Goal: Information Seeking & Learning: Learn about a topic

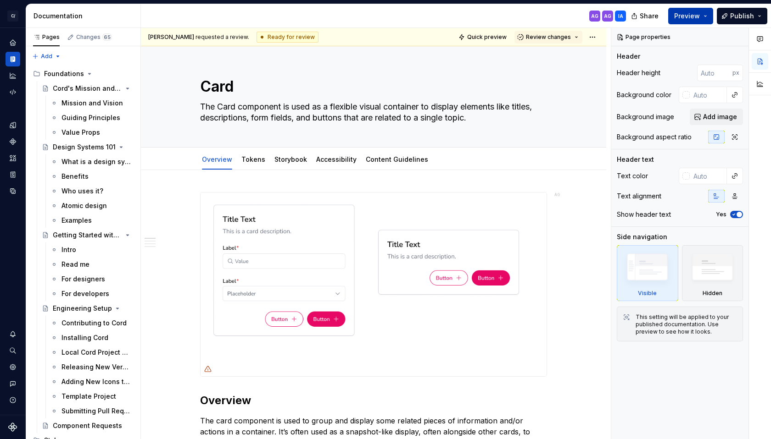
click at [685, 12] on span "Preview" at bounding box center [687, 15] width 26 height 9
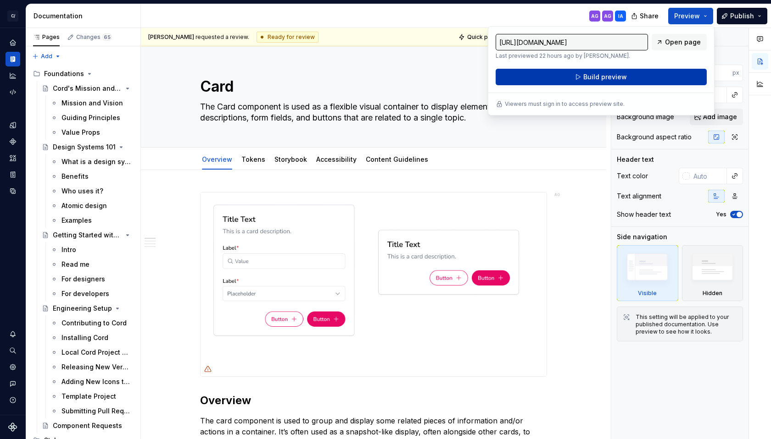
click at [583, 77] on span "Build preview" at bounding box center [605, 76] width 44 height 9
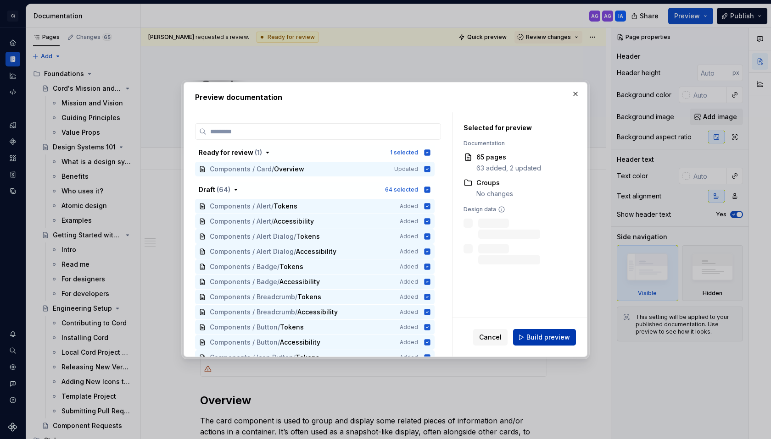
click at [545, 339] on span "Build preview" at bounding box center [548, 337] width 44 height 9
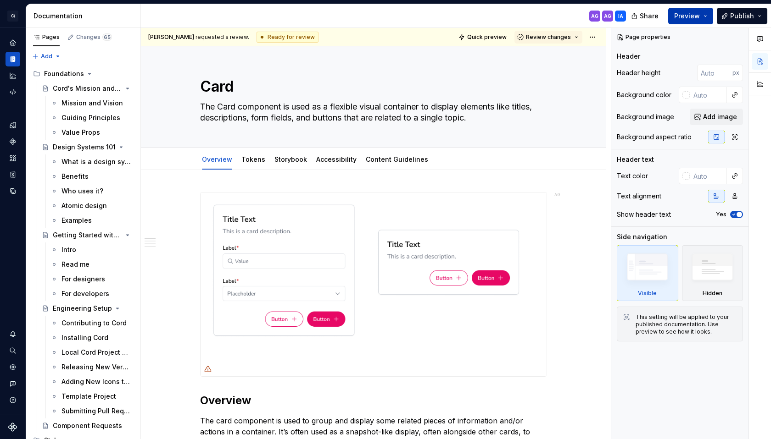
click at [680, 13] on span "Preview" at bounding box center [687, 15] width 26 height 9
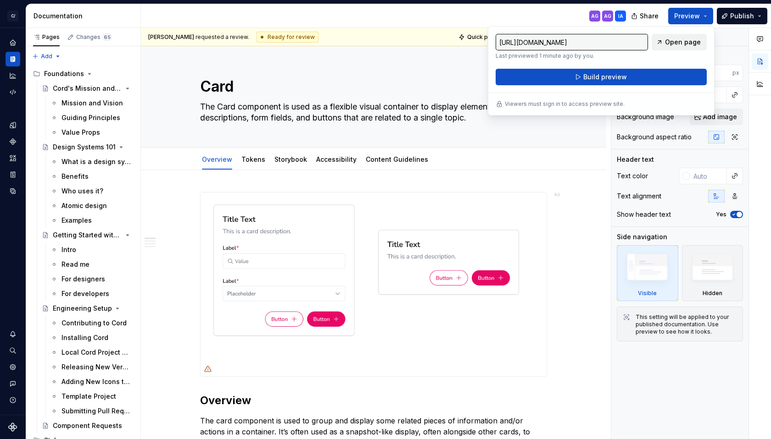
click at [688, 42] on span "Open page" at bounding box center [683, 42] width 36 height 9
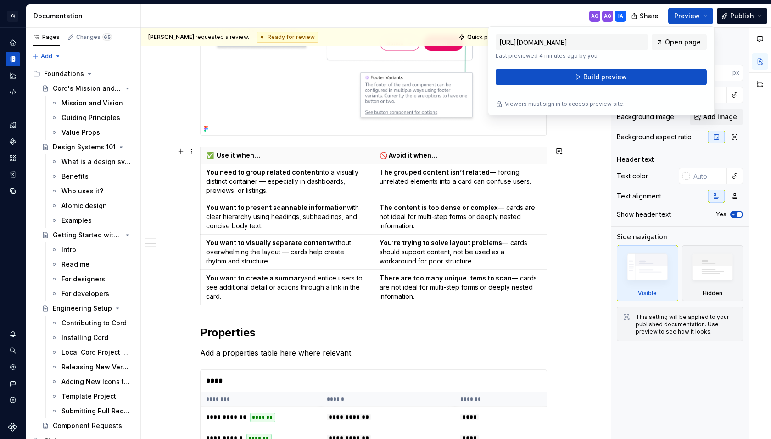
scroll to position [282, 0]
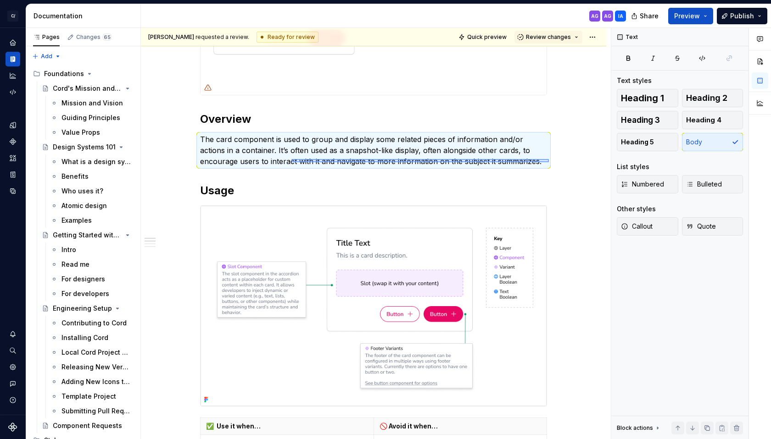
drag, startPoint x: 496, startPoint y: 165, endPoint x: 291, endPoint y: 159, distance: 205.1
click at [291, 159] on div "[PERSON_NAME] requested a review. Ready for review Quick preview Review changes…" at bounding box center [376, 234] width 470 height 412
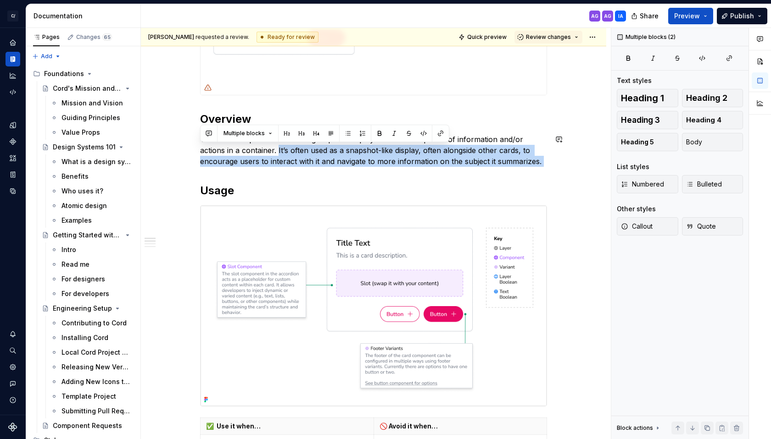
drag, startPoint x: 277, startPoint y: 150, endPoint x: 532, endPoint y: 175, distance: 256.3
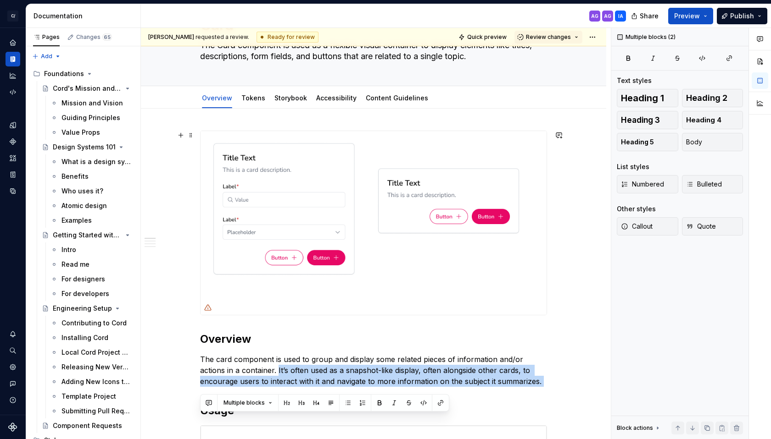
scroll to position [171, 0]
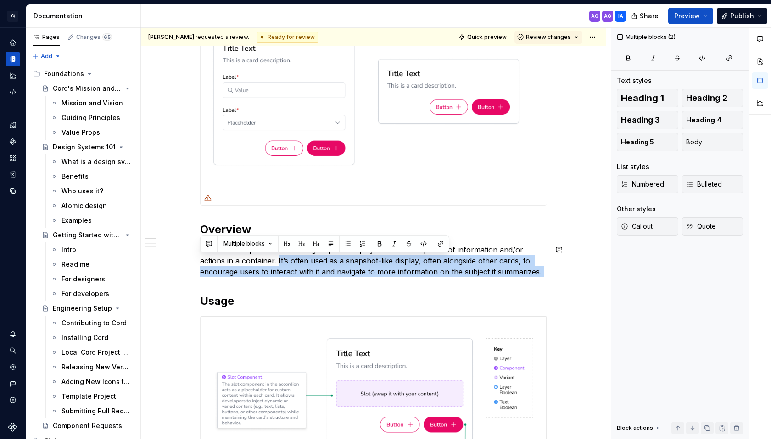
click at [566, 284] on div "[PERSON_NAME] requested a review. Ready for review Quick preview Review changes…" at bounding box center [376, 234] width 470 height 412
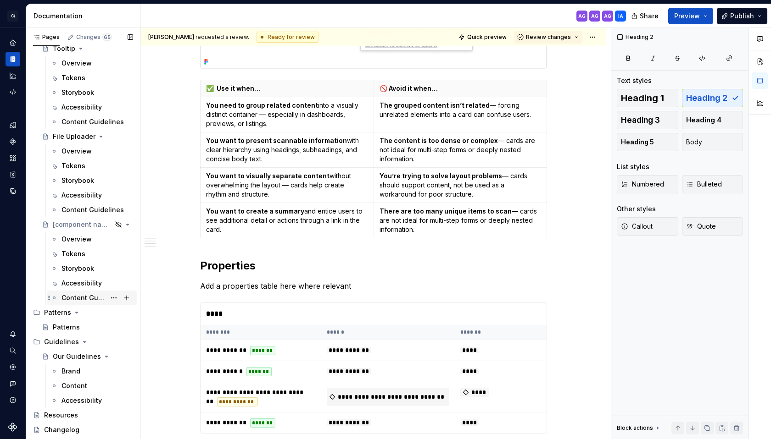
scroll to position [3294, 0]
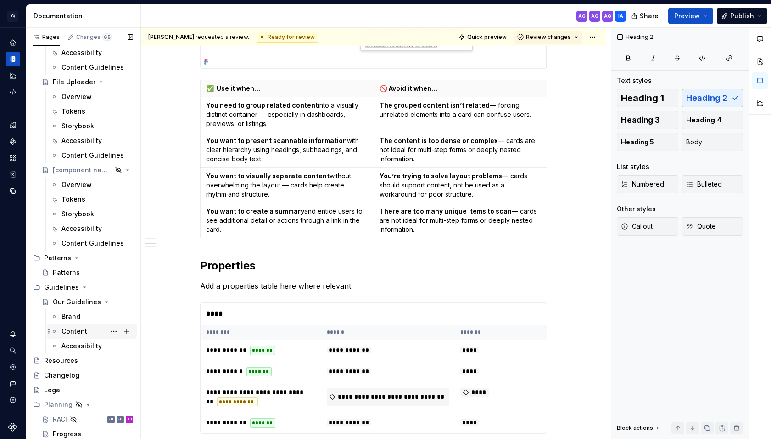
click at [66, 328] on div "Content" at bounding box center [74, 331] width 26 height 9
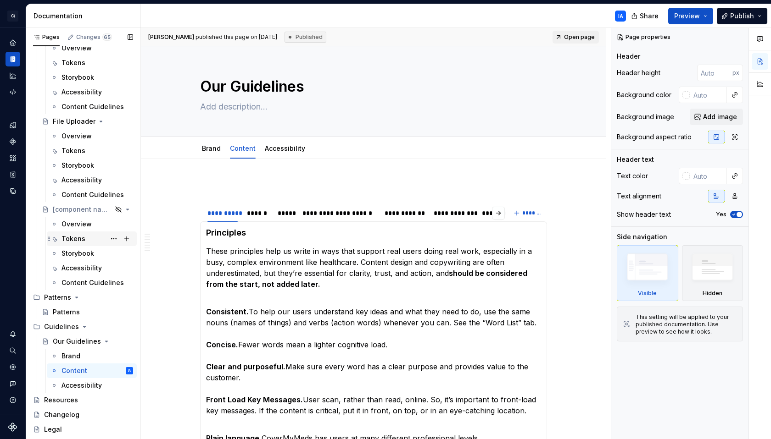
scroll to position [3254, 0]
click at [67, 209] on div "[component name]" at bounding box center [69, 210] width 33 height 9
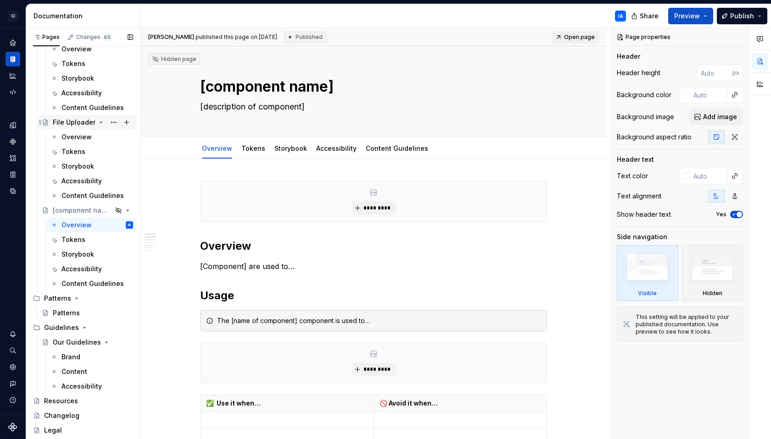
click at [67, 123] on div "File Uploader" at bounding box center [74, 122] width 43 height 9
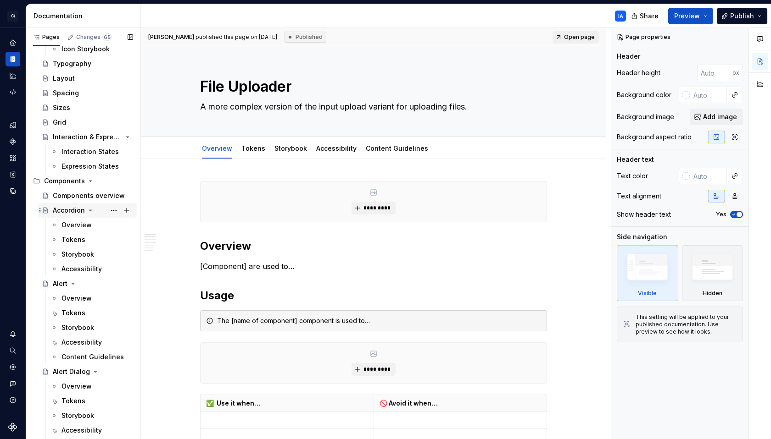
scroll to position [543, 0]
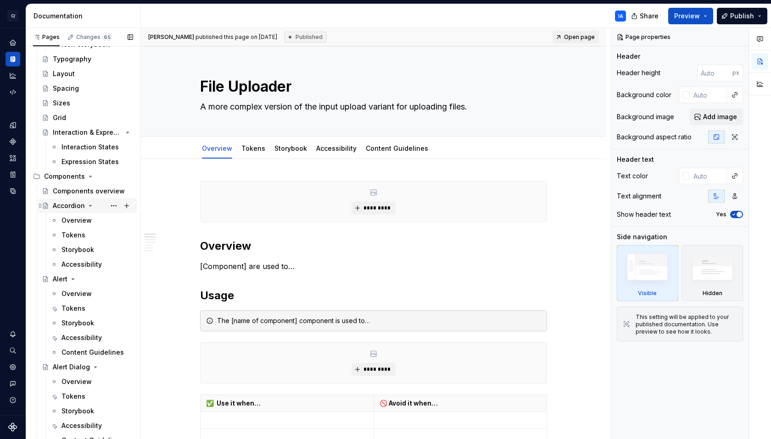
click at [60, 205] on div "Accordion" at bounding box center [69, 205] width 32 height 9
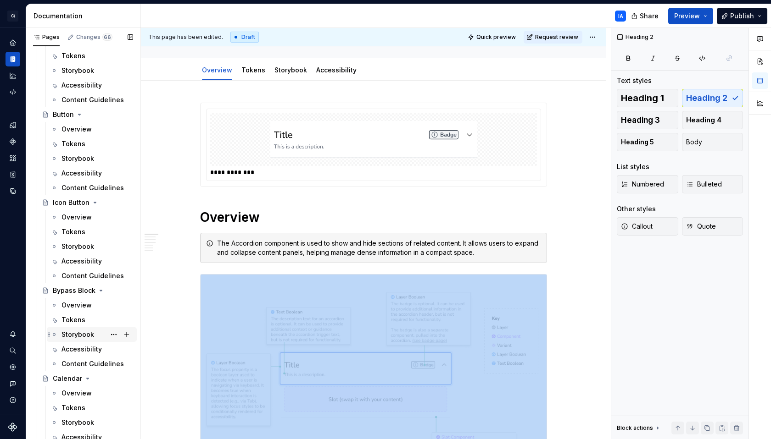
scroll to position [1076, 0]
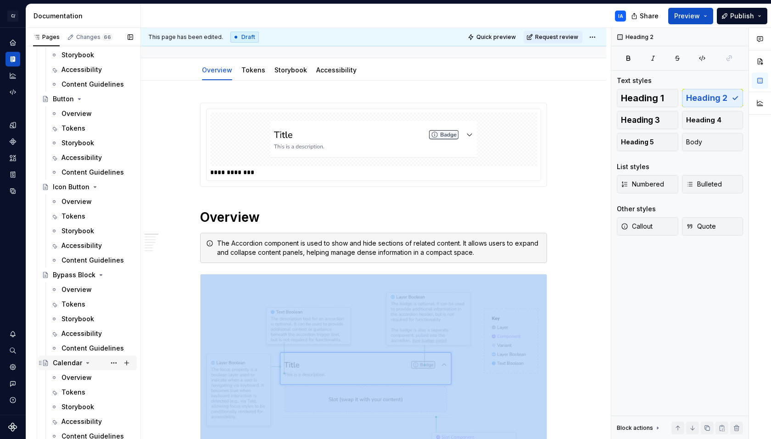
click at [61, 365] on div "Calendar" at bounding box center [67, 363] width 29 height 9
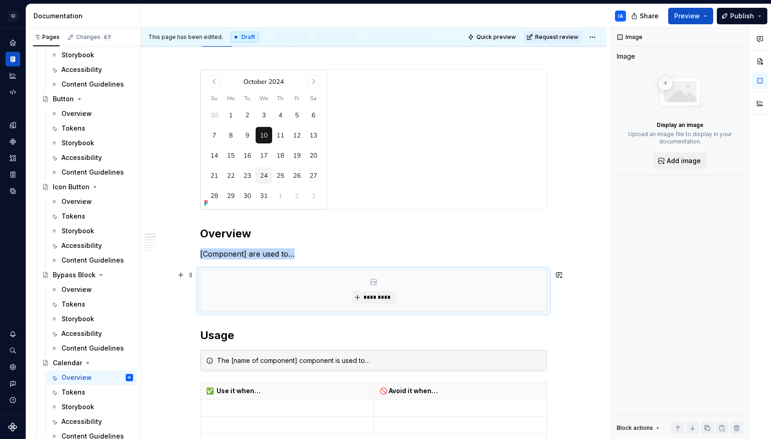
scroll to position [104, 0]
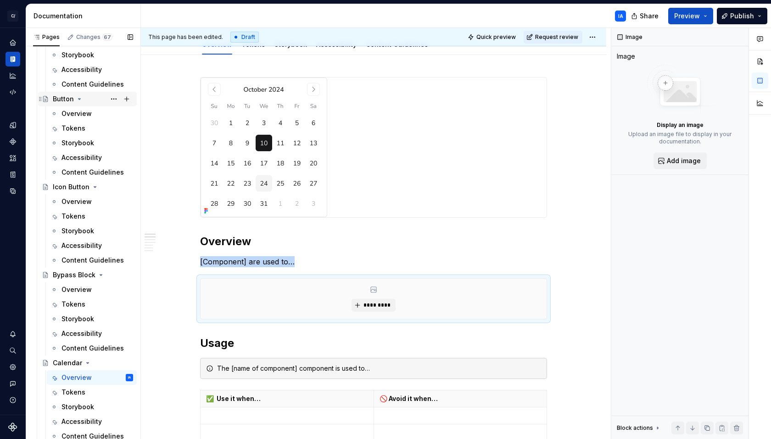
click at [58, 100] on div "Button" at bounding box center [63, 98] width 21 height 9
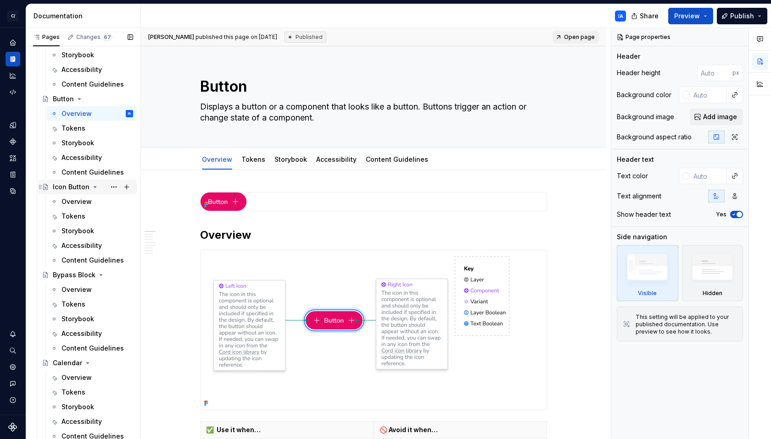
click at [65, 189] on div "Icon Button" at bounding box center [71, 187] width 37 height 9
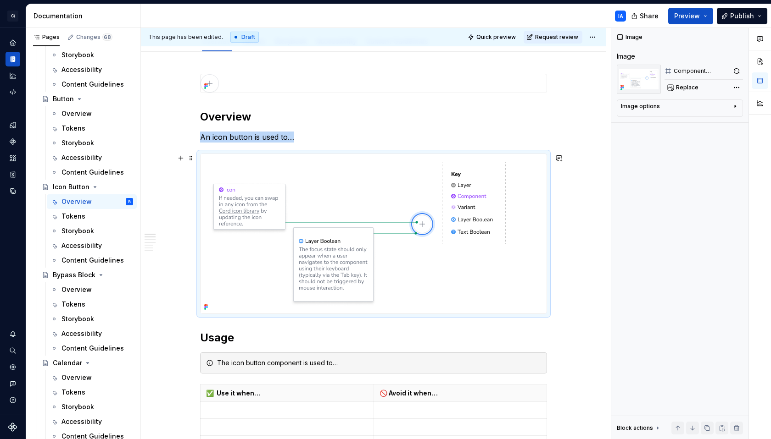
scroll to position [115, 0]
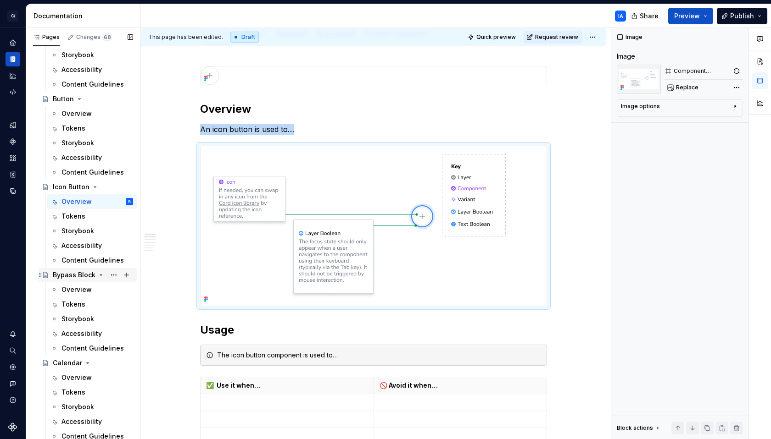
click at [67, 276] on div "Bypass Block" at bounding box center [74, 275] width 43 height 9
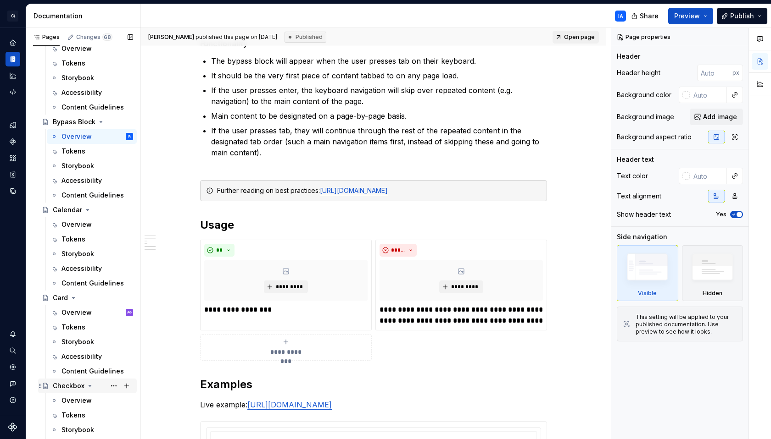
scroll to position [1260, 0]
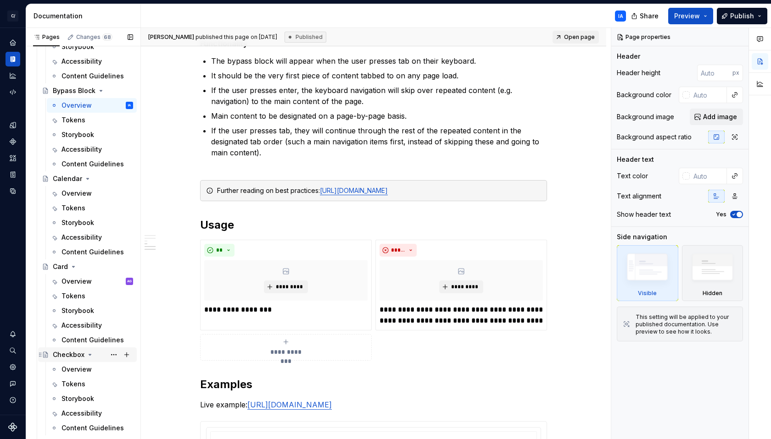
click at [67, 355] on div "Checkbox" at bounding box center [69, 354] width 32 height 9
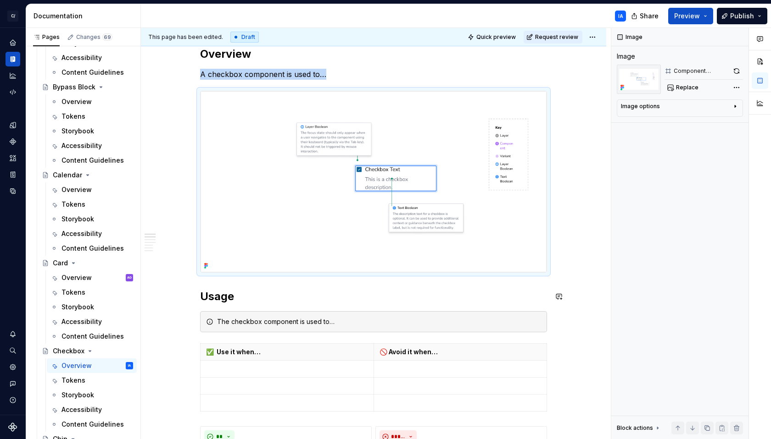
scroll to position [222, 0]
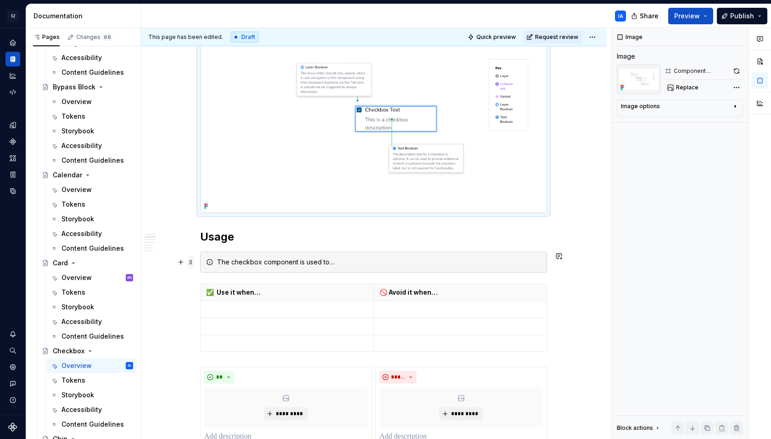
click at [190, 263] on span at bounding box center [190, 262] width 7 height 13
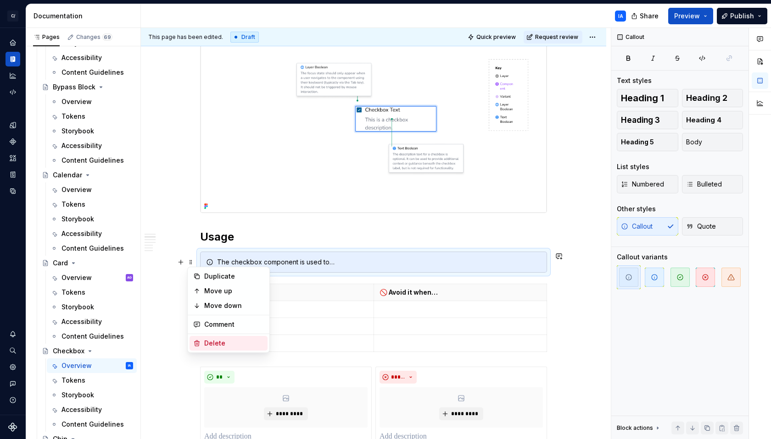
click at [237, 341] on div "Delete" at bounding box center [234, 343] width 60 height 9
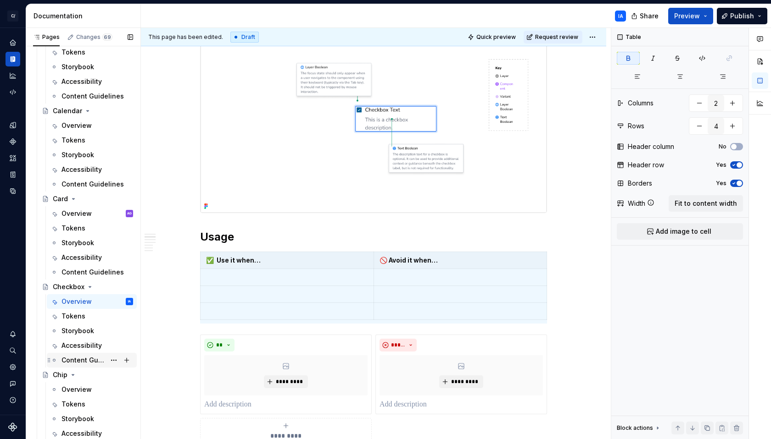
scroll to position [1338, 0]
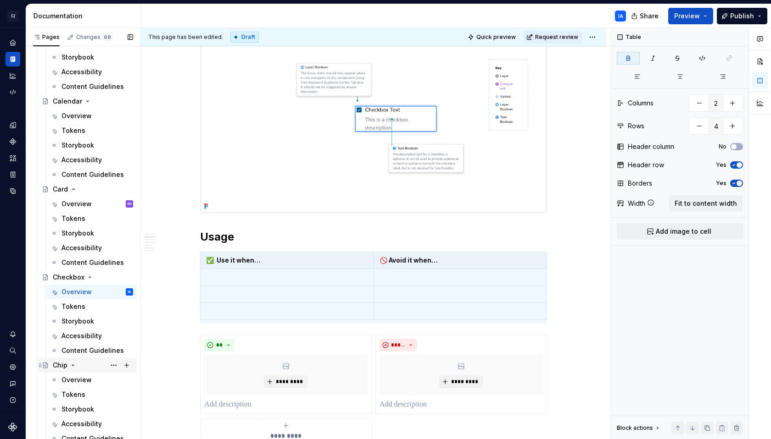
click at [59, 365] on div "Chip" at bounding box center [60, 365] width 15 height 9
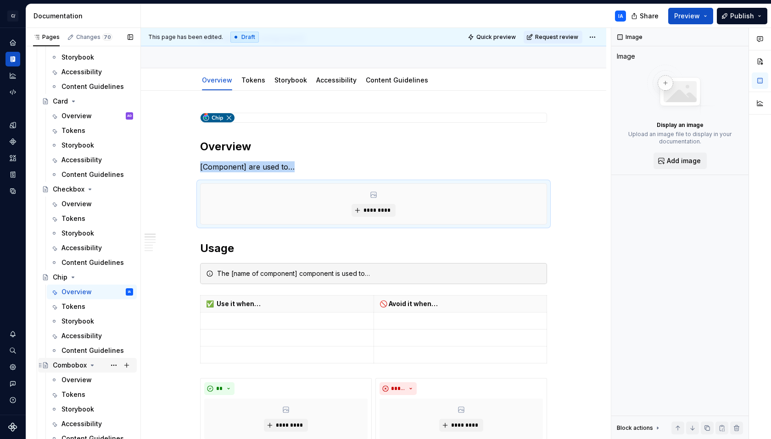
scroll to position [1433, 0]
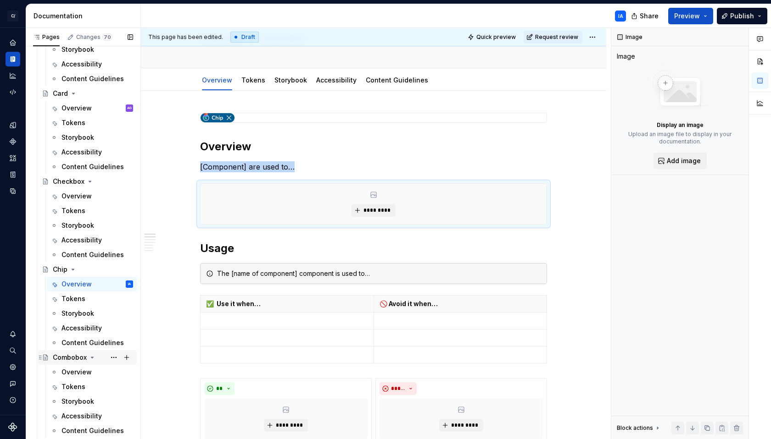
click at [73, 357] on div "Combobox" at bounding box center [70, 357] width 34 height 9
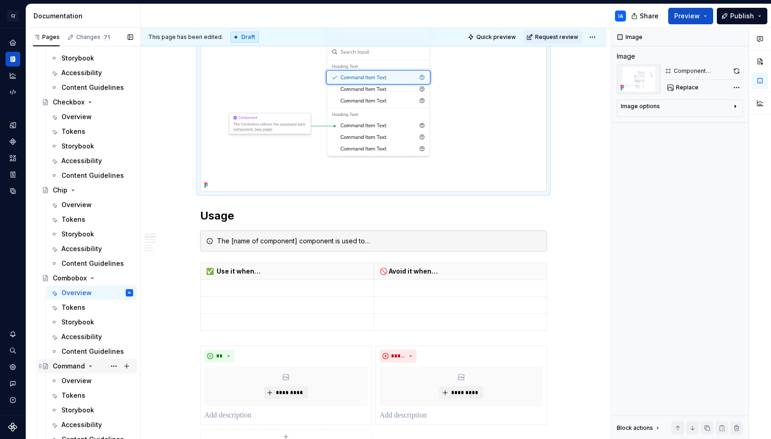
scroll to position [1518, 0]
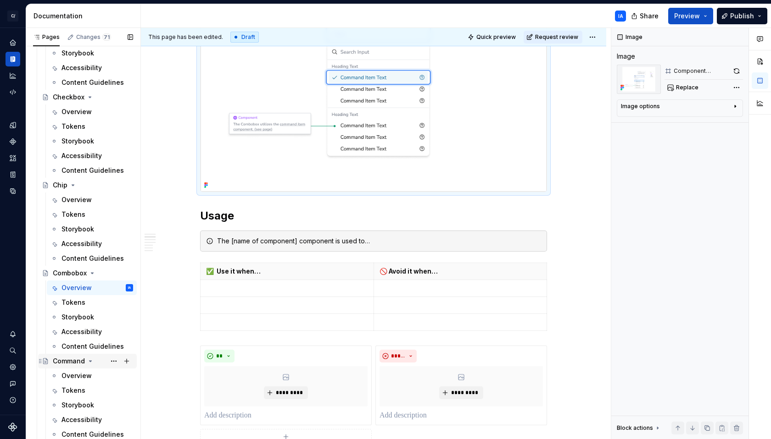
click at [68, 361] on div "Command" at bounding box center [69, 361] width 32 height 9
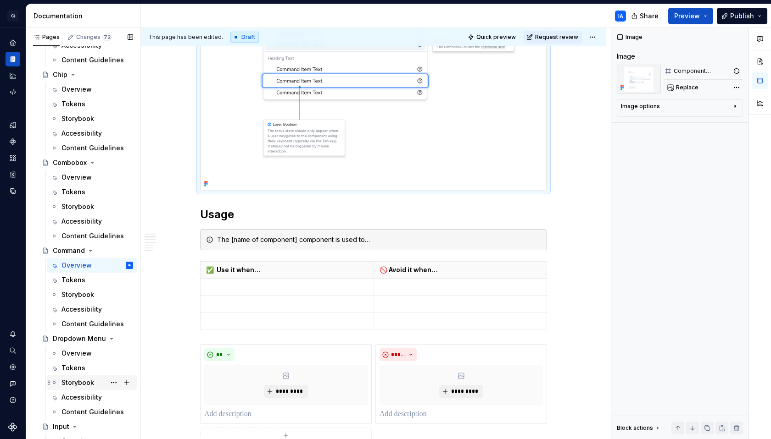
scroll to position [1658, 0]
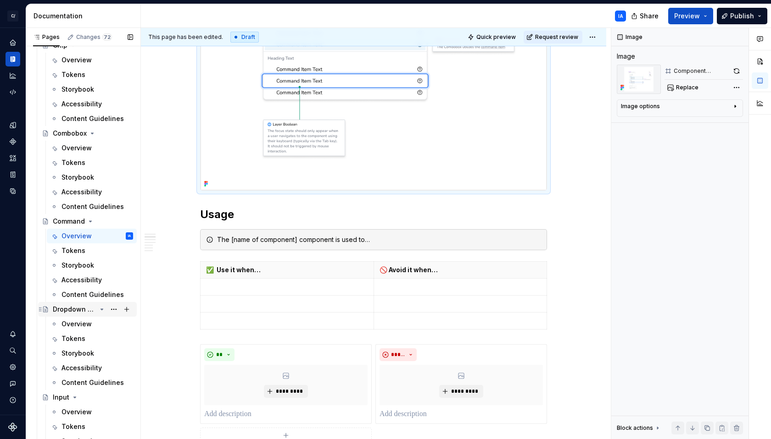
click at [64, 309] on div "Dropdown Menu" at bounding box center [75, 309] width 44 height 9
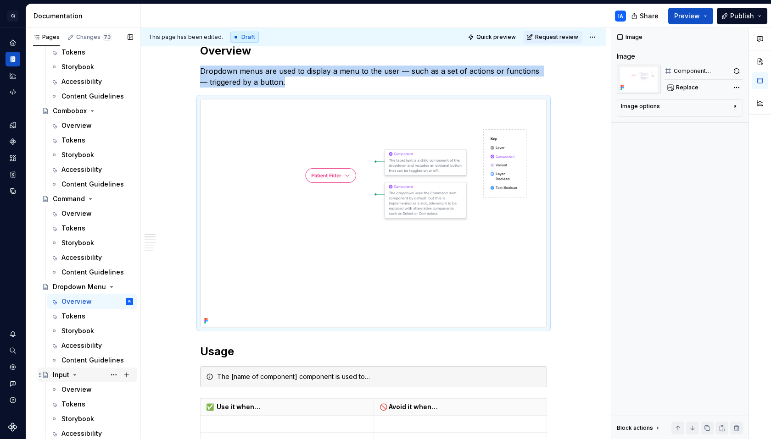
scroll to position [1727, 0]
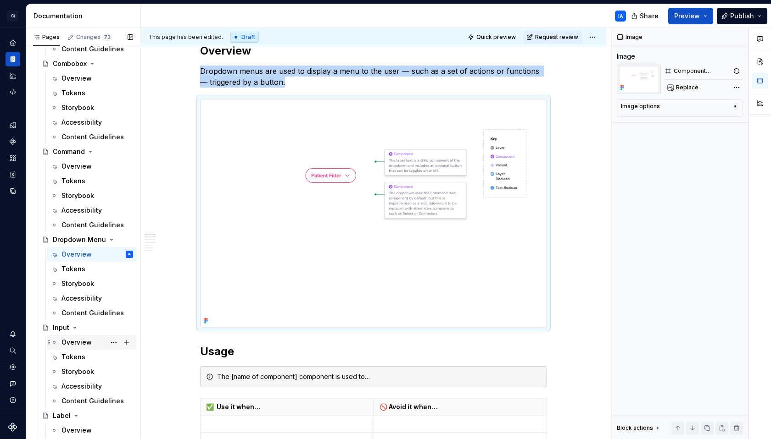
click at [78, 342] on div "Overview" at bounding box center [76, 342] width 30 height 9
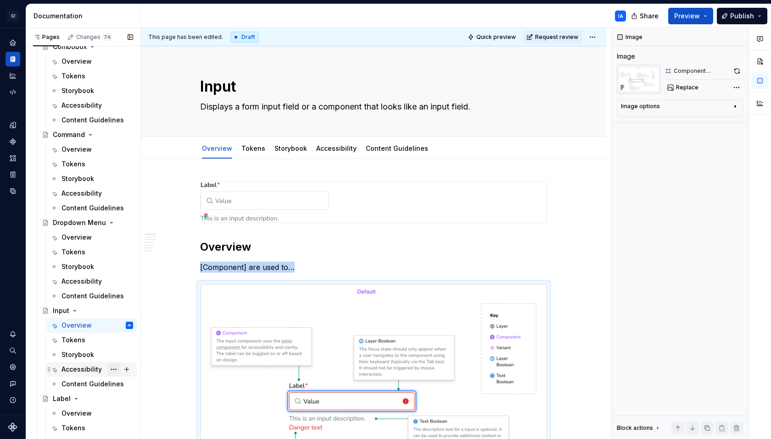
scroll to position [1753, 0]
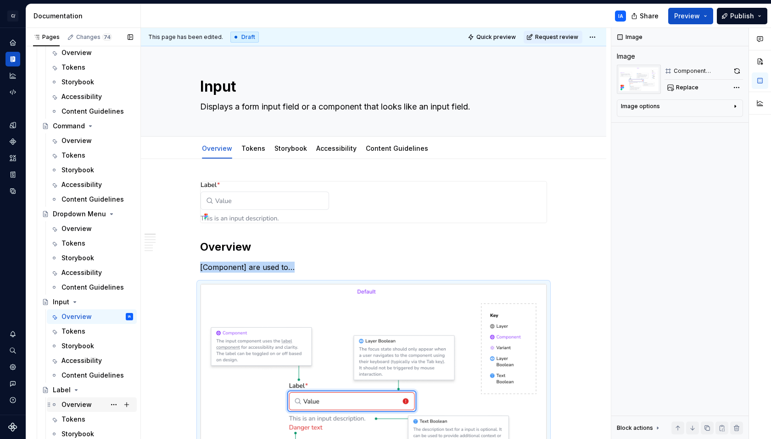
click at [72, 403] on div "Overview" at bounding box center [76, 404] width 30 height 9
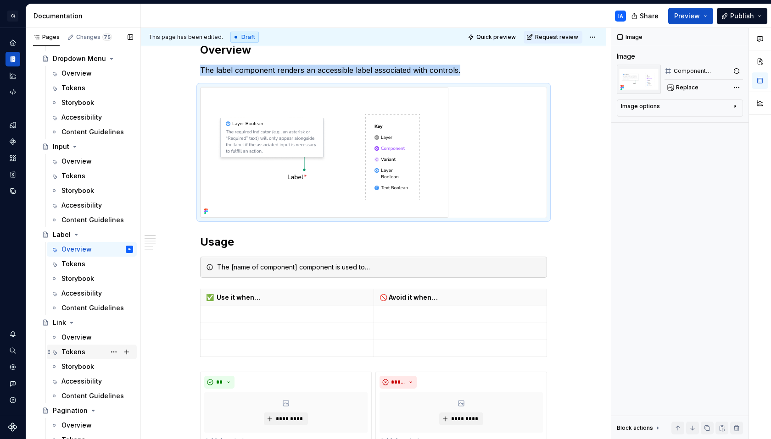
scroll to position [1916, 0]
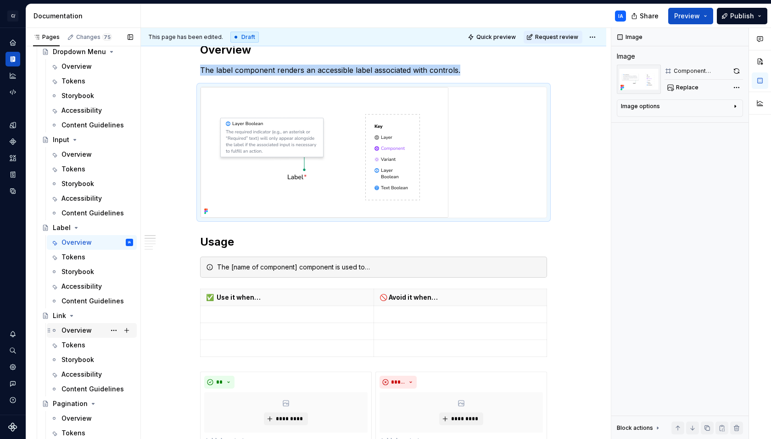
click at [74, 333] on div "Overview" at bounding box center [76, 330] width 30 height 9
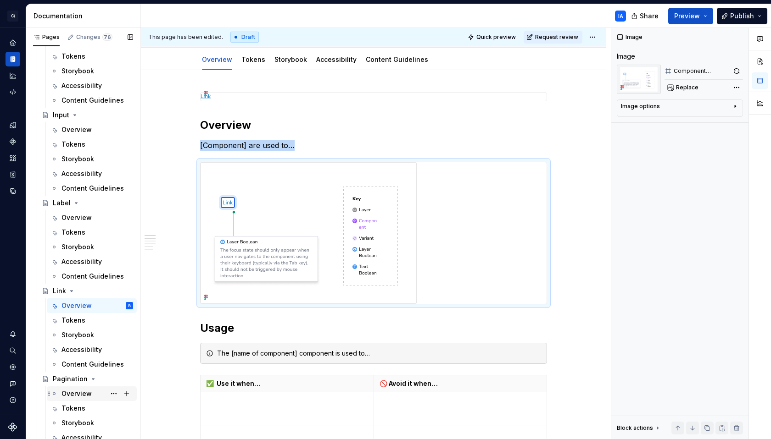
scroll to position [1986, 0]
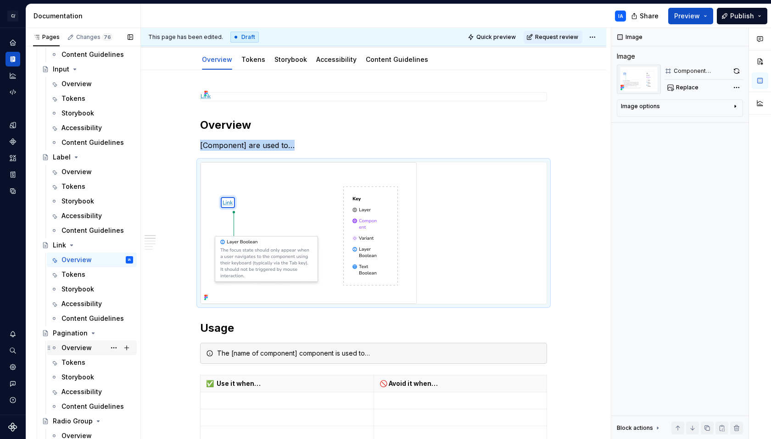
click at [81, 349] on div "Overview" at bounding box center [76, 348] width 30 height 9
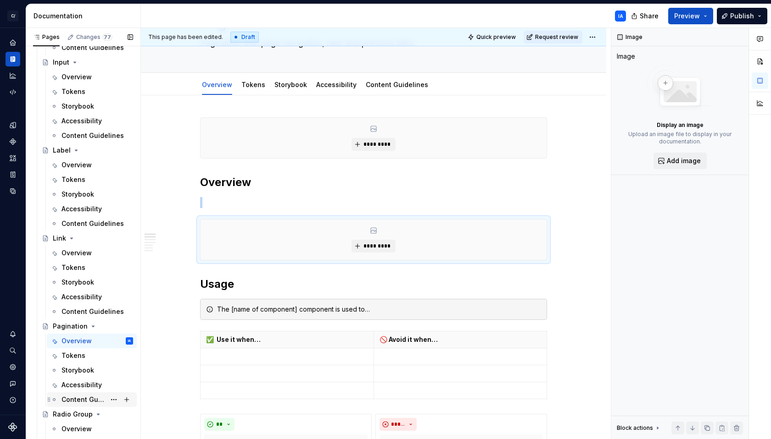
scroll to position [2009, 0]
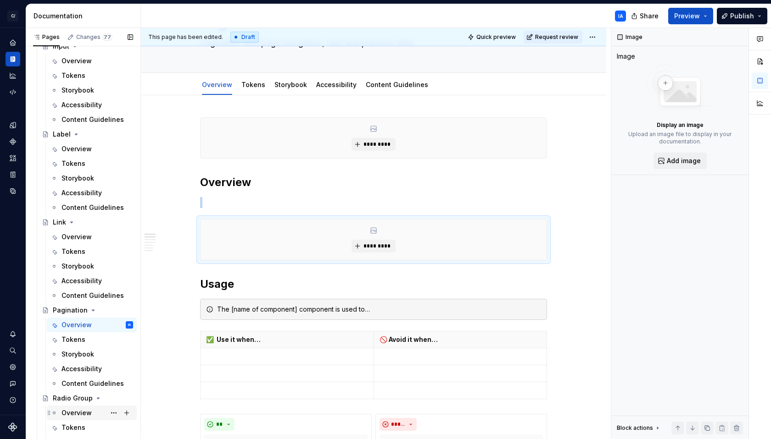
click at [78, 411] on div "Overview" at bounding box center [76, 413] width 30 height 9
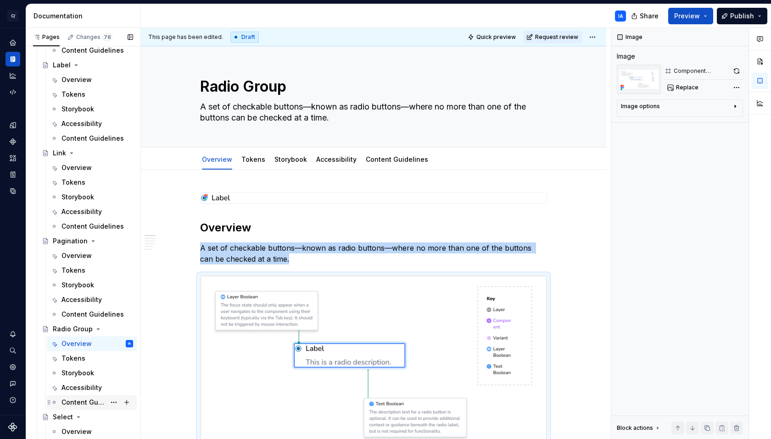
scroll to position [2124, 0]
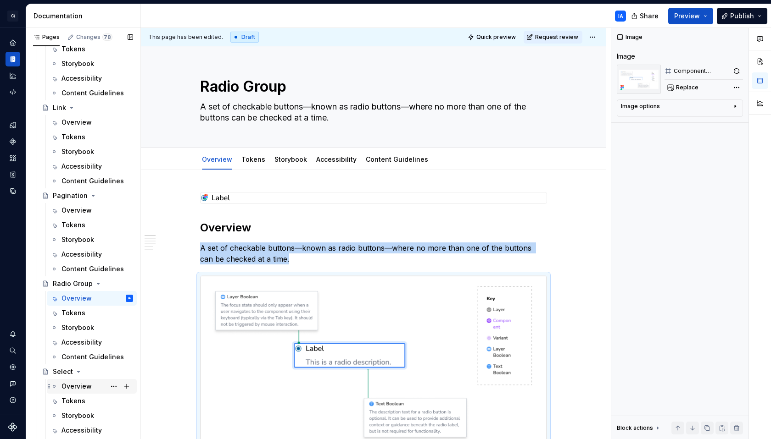
click at [82, 385] on div "Overview" at bounding box center [76, 386] width 30 height 9
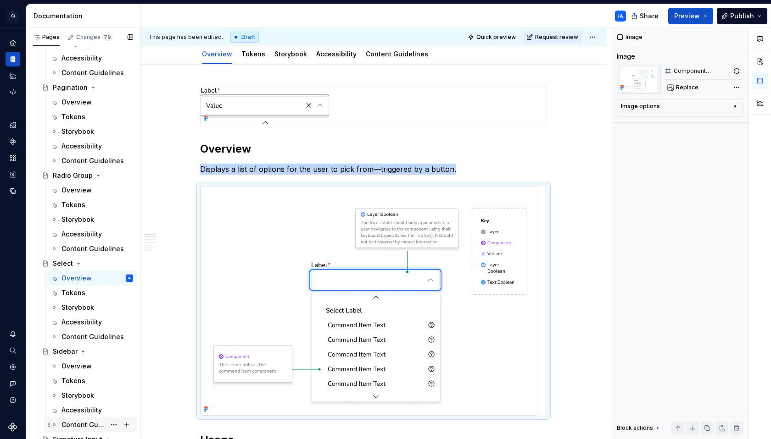
scroll to position [2284, 0]
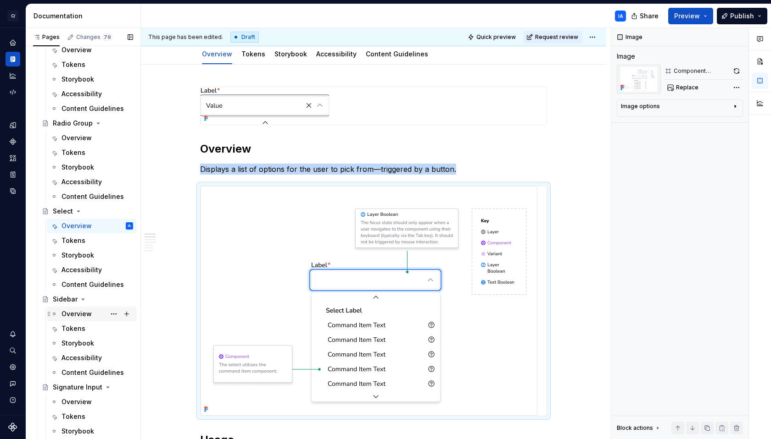
click at [67, 315] on div "Overview" at bounding box center [76, 314] width 30 height 9
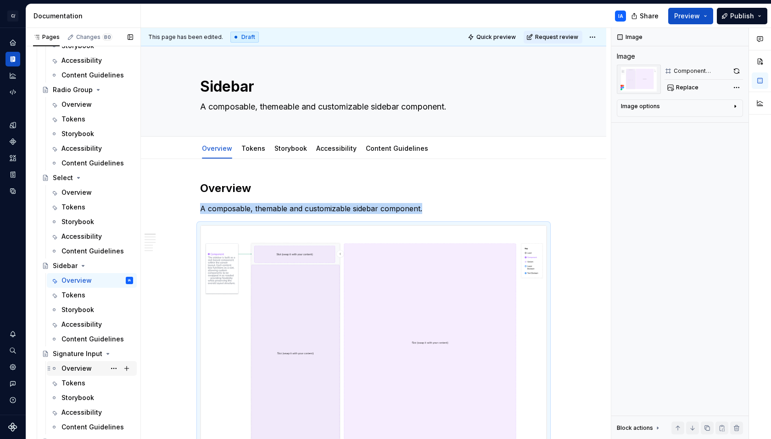
scroll to position [2331, 0]
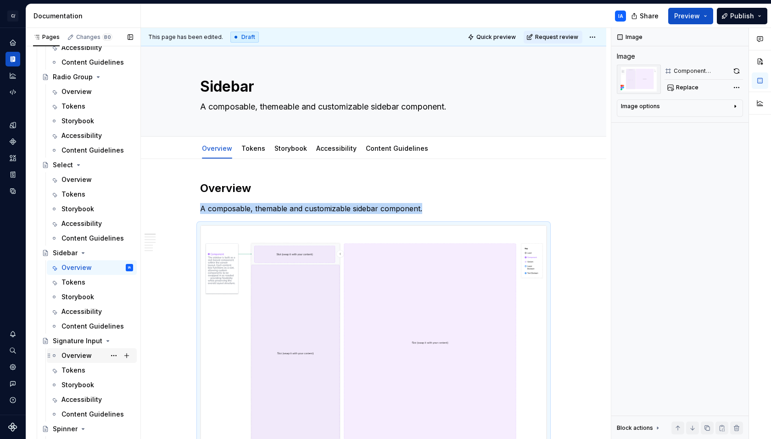
click at [78, 353] on div "Overview" at bounding box center [76, 355] width 30 height 9
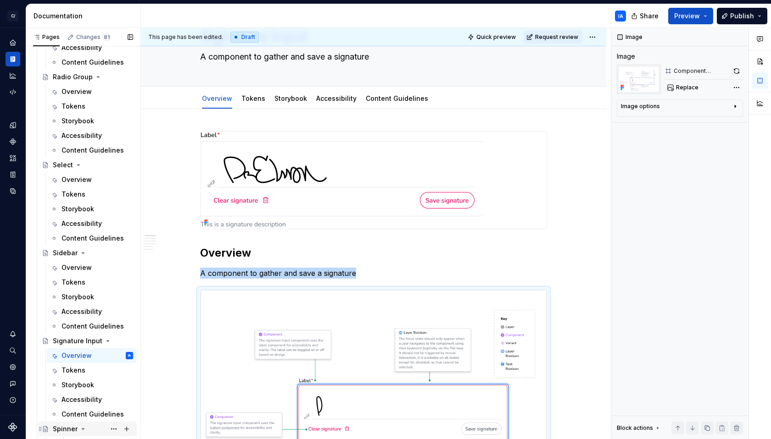
scroll to position [2399, 0]
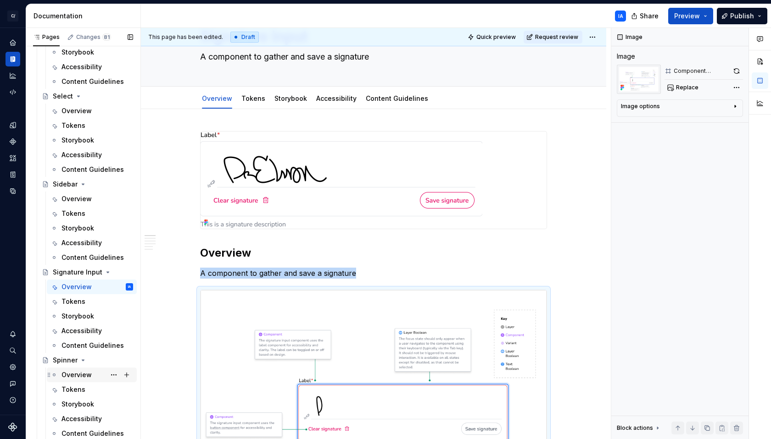
click at [75, 374] on div "Overview" at bounding box center [76, 375] width 30 height 9
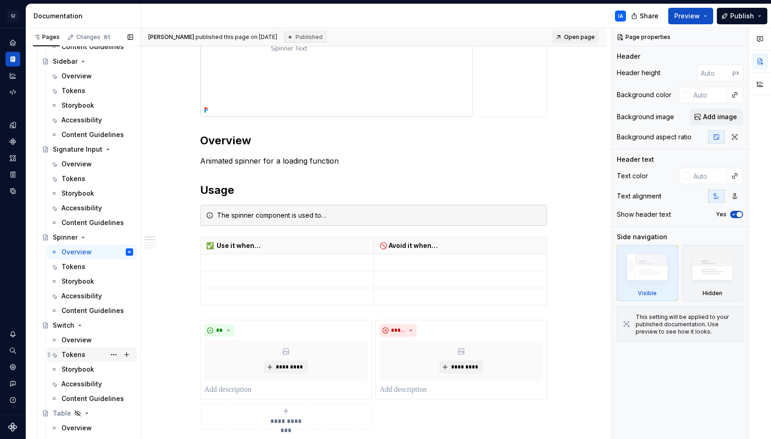
scroll to position [2528, 0]
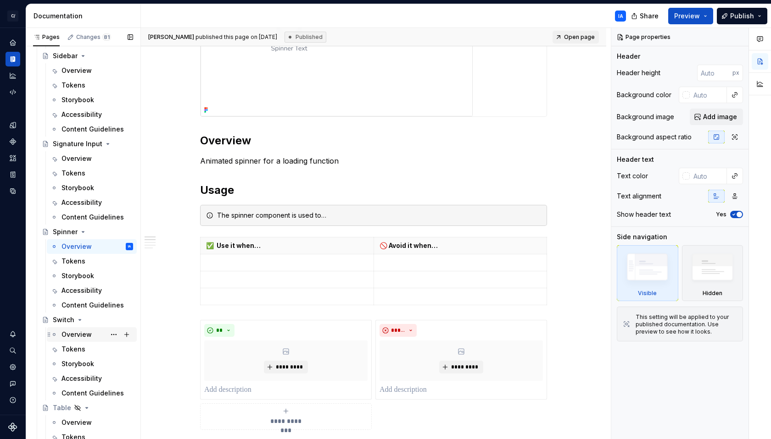
click at [72, 333] on div "Overview" at bounding box center [76, 334] width 30 height 9
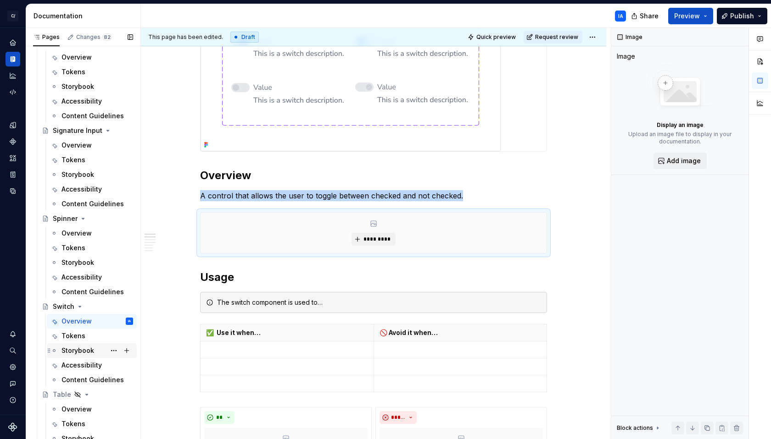
scroll to position [2556, 0]
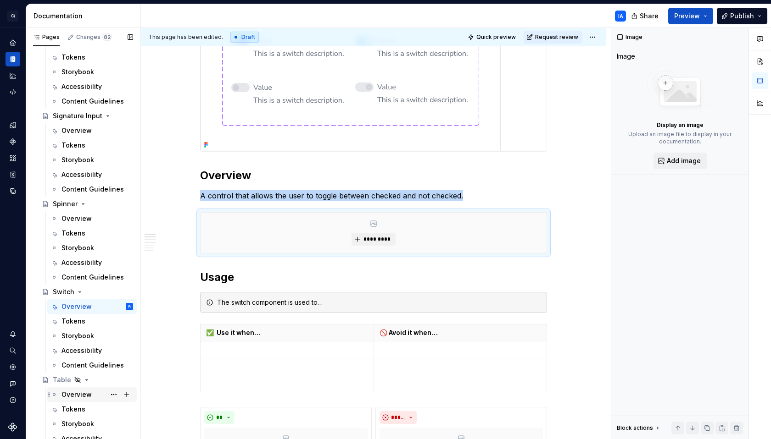
click at [69, 393] on div "Overview" at bounding box center [76, 394] width 30 height 9
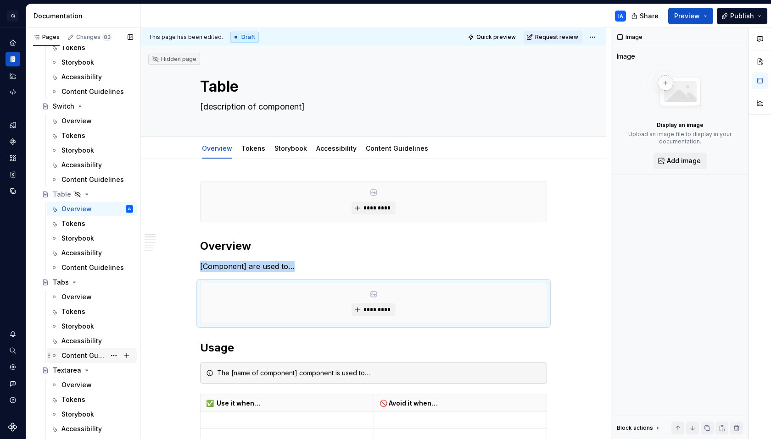
scroll to position [2744, 0]
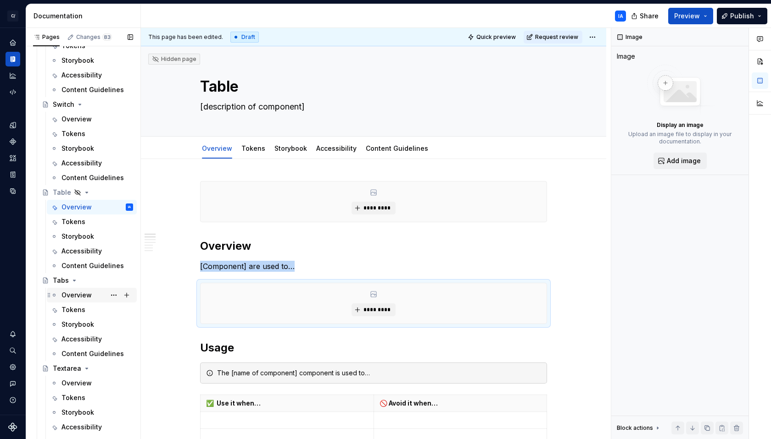
click at [72, 294] on div "Overview" at bounding box center [76, 295] width 30 height 9
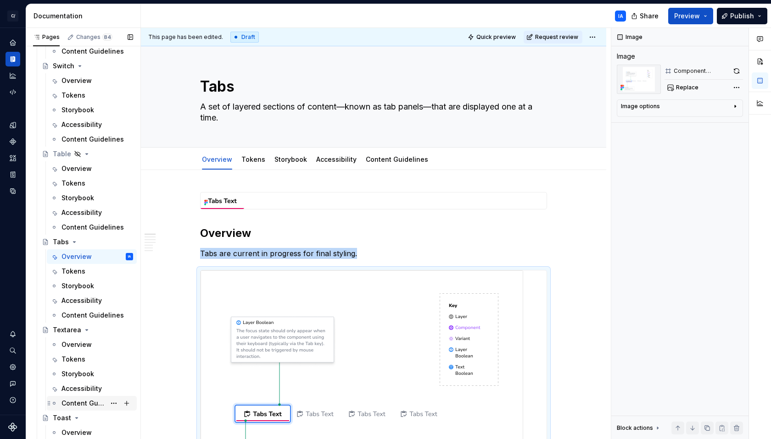
scroll to position [2826, 0]
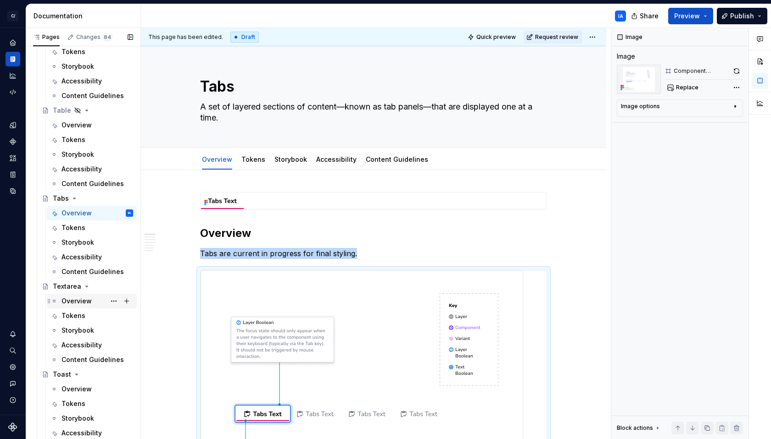
click at [74, 301] on div "Overview" at bounding box center [76, 301] width 30 height 9
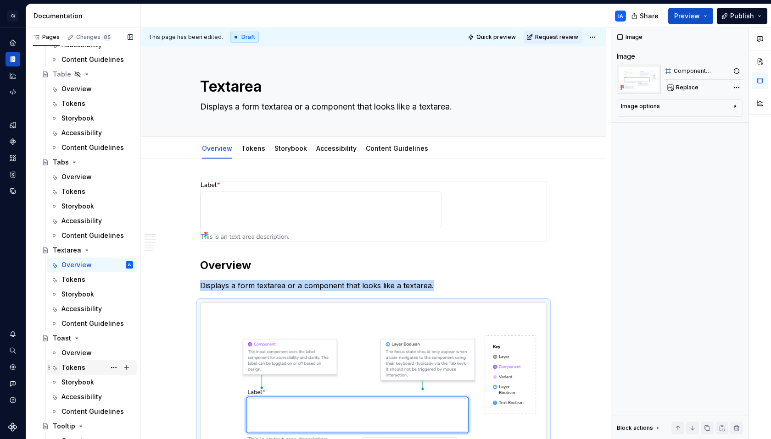
scroll to position [2870, 0]
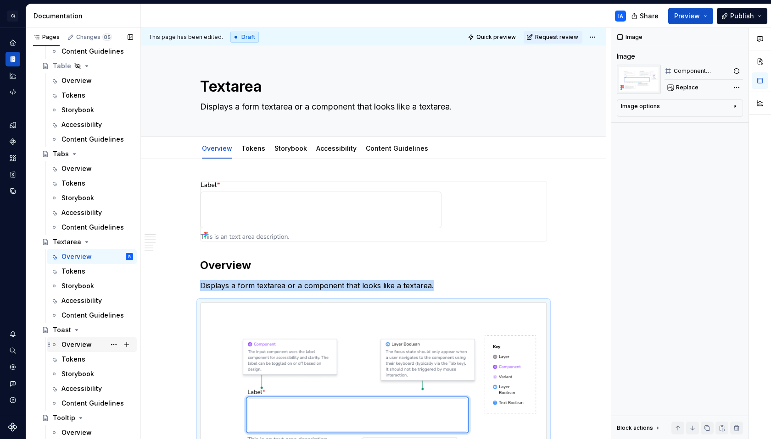
click at [79, 347] on div "Overview" at bounding box center [76, 344] width 30 height 9
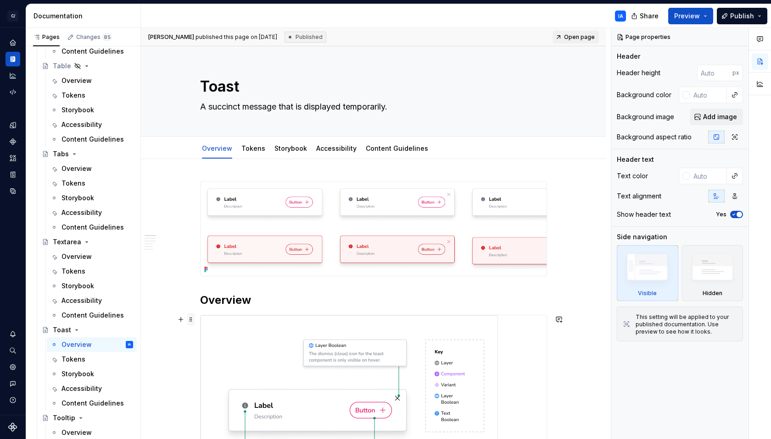
type textarea "*"
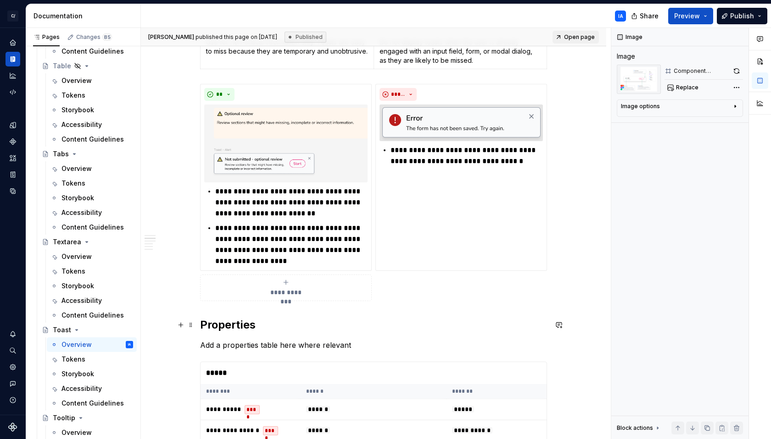
scroll to position [605, 0]
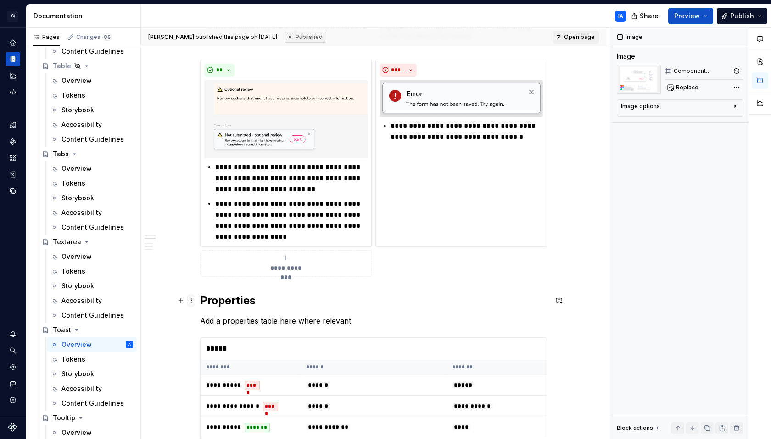
click at [193, 301] on span at bounding box center [190, 300] width 7 height 13
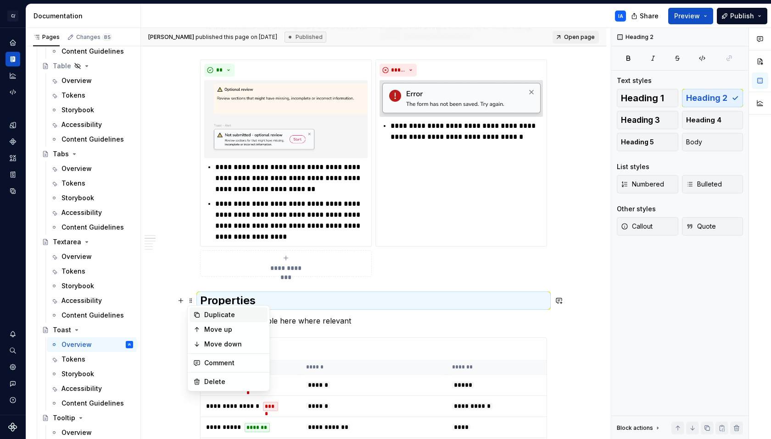
click at [199, 311] on icon at bounding box center [196, 314] width 7 height 7
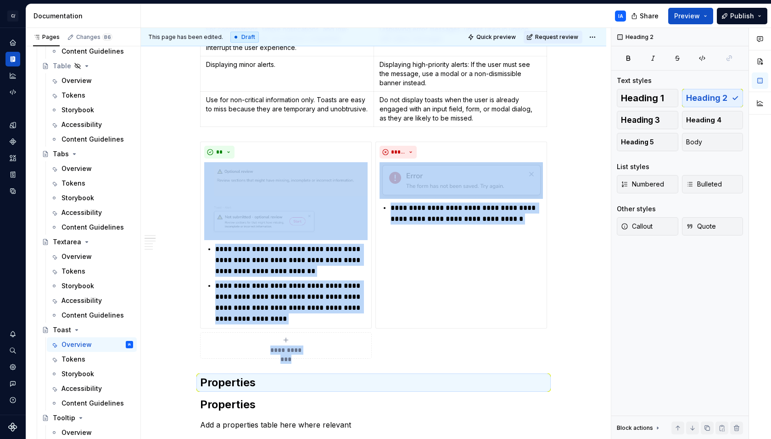
scroll to position [337, 0]
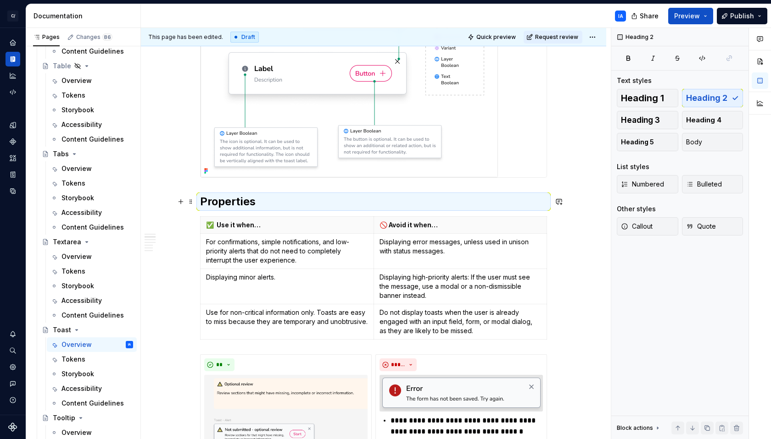
click at [212, 198] on h2 "Properties" at bounding box center [373, 201] width 347 height 15
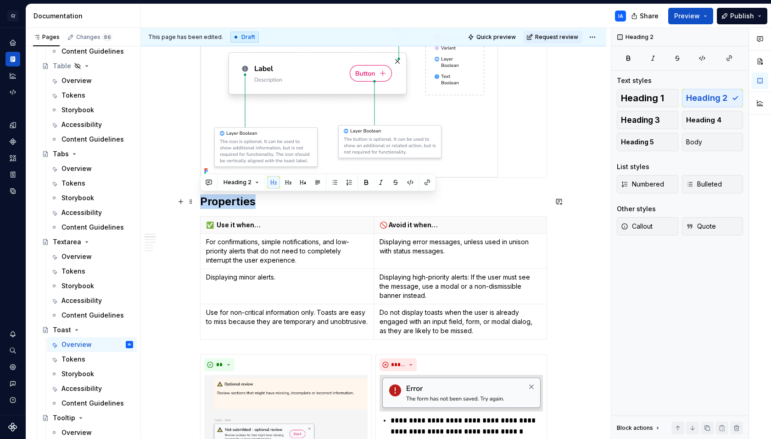
click at [211, 198] on h2 "Properties" at bounding box center [373, 201] width 347 height 15
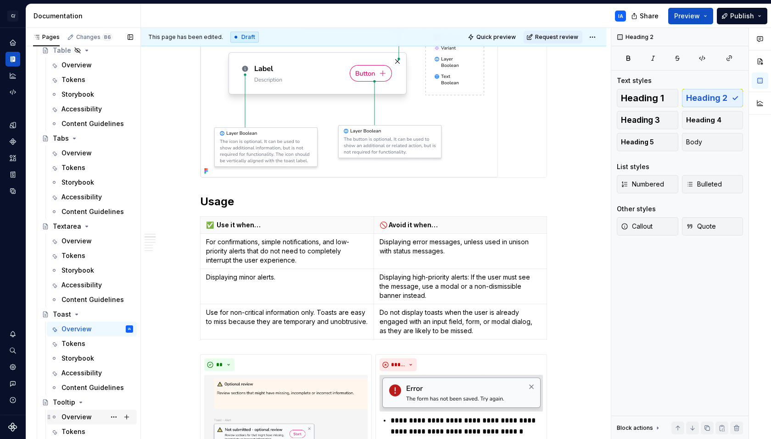
scroll to position [2896, 0]
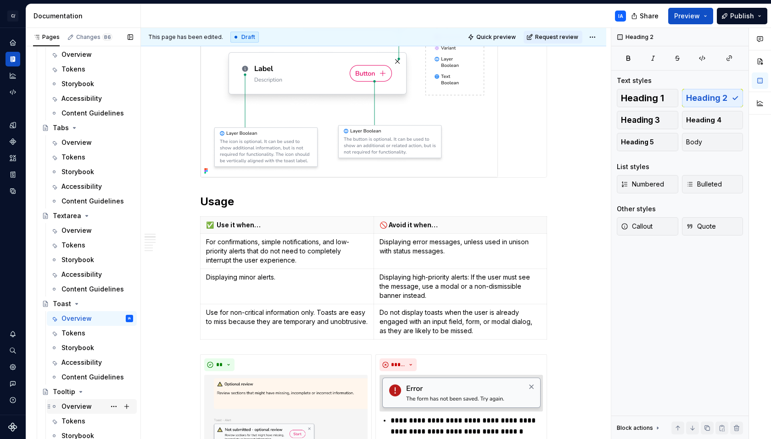
click at [83, 408] on div "Overview" at bounding box center [76, 406] width 30 height 9
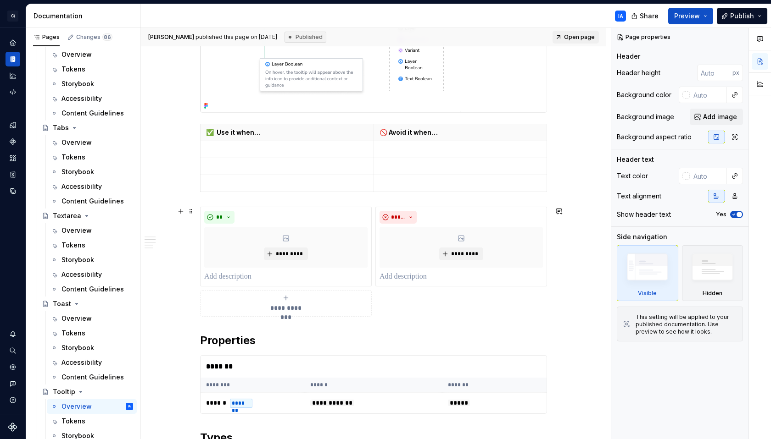
scroll to position [361, 0]
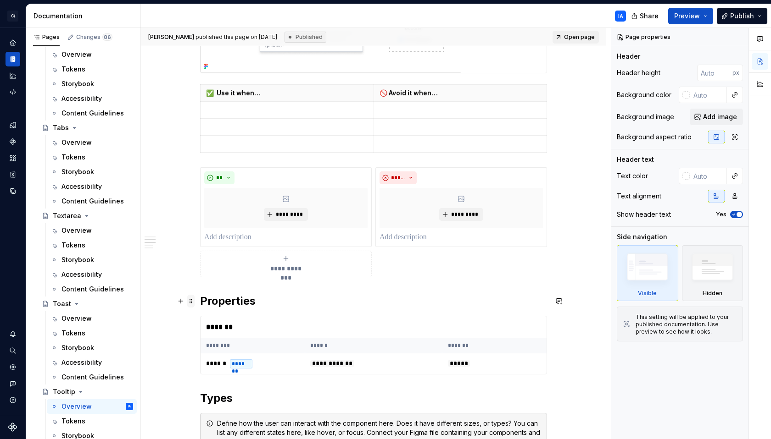
click at [191, 302] on span at bounding box center [190, 301] width 7 height 13
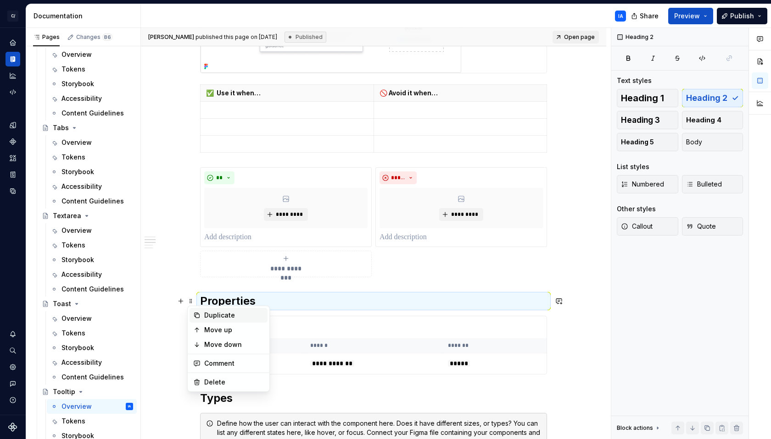
click at [201, 313] on div "Duplicate" at bounding box center [228, 315] width 78 height 15
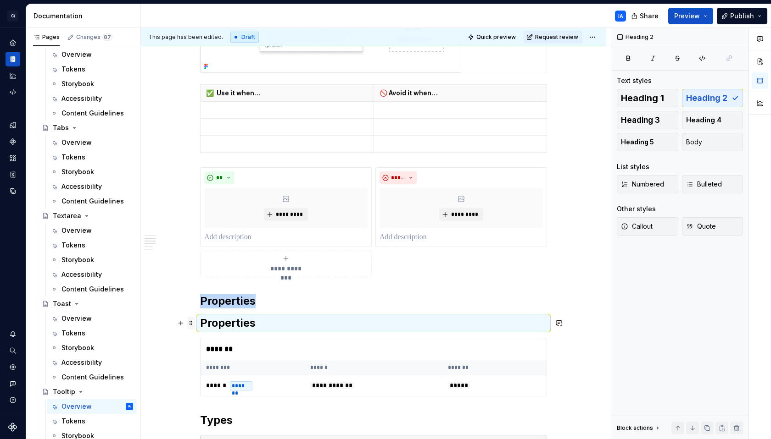
type textarea "*"
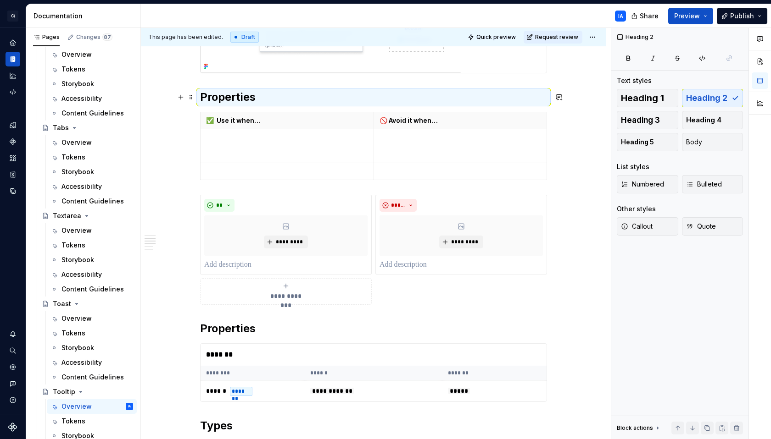
click at [209, 93] on h2 "Properties" at bounding box center [373, 97] width 347 height 15
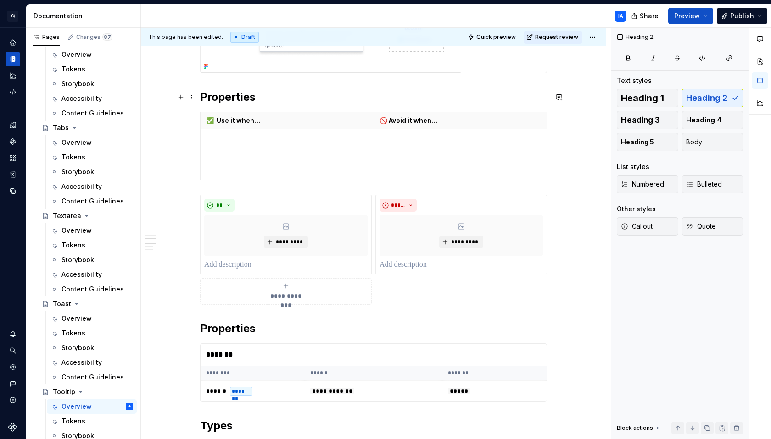
click at [209, 93] on h2 "Properties" at bounding box center [373, 97] width 347 height 15
click at [192, 124] on div "**********" at bounding box center [373, 351] width 465 height 1084
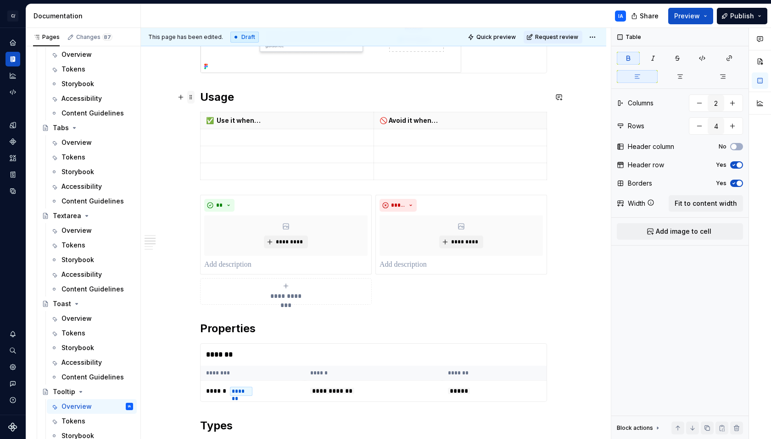
click at [194, 96] on span at bounding box center [190, 97] width 7 height 13
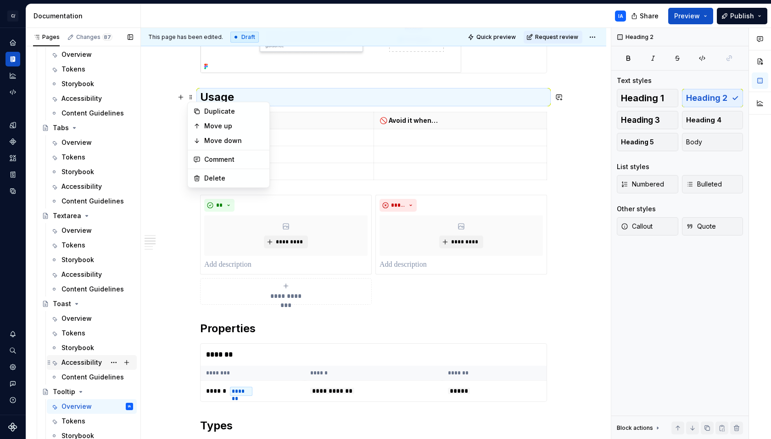
scroll to position [2980, 0]
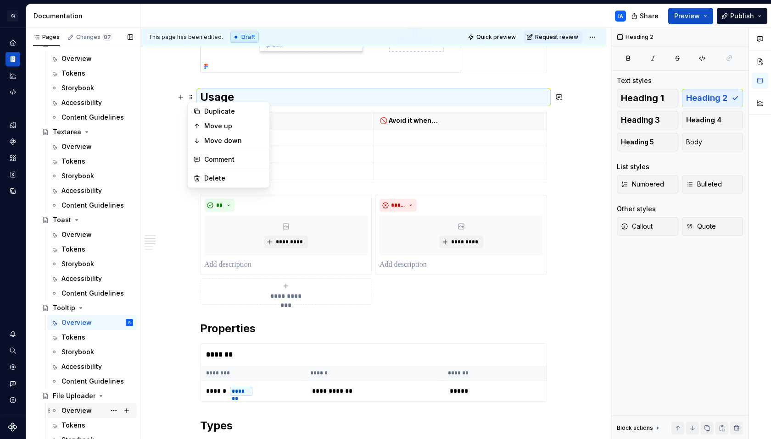
click at [73, 407] on div "Overview" at bounding box center [76, 410] width 30 height 9
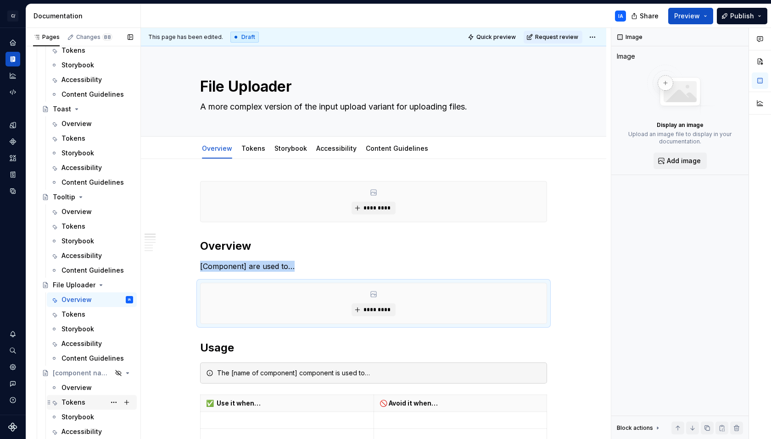
scroll to position [3118, 0]
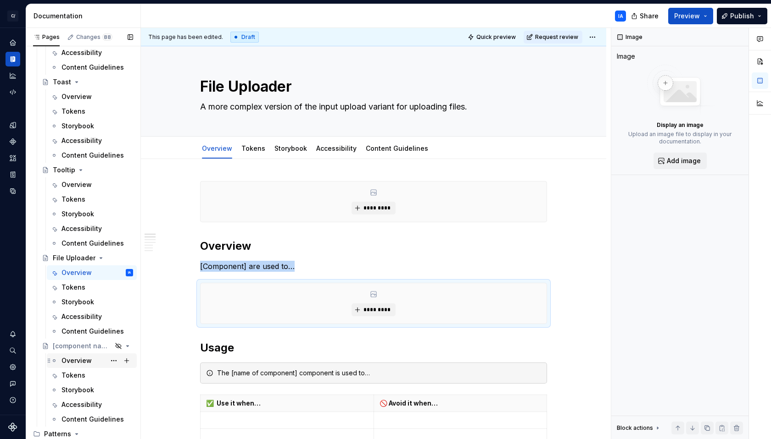
click at [78, 364] on div "Overview" at bounding box center [76, 360] width 30 height 9
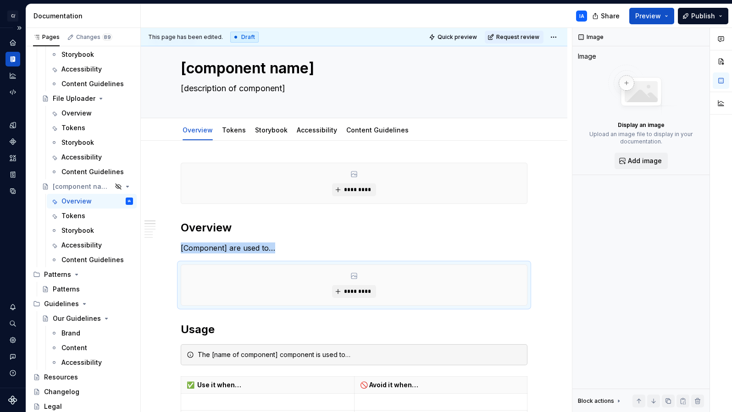
scroll to position [18, 0]
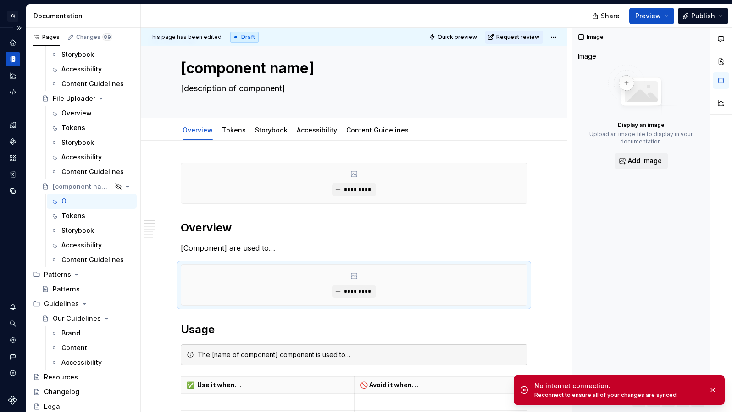
type textarea "*"
